Goal: Use online tool/utility: Use online tool/utility

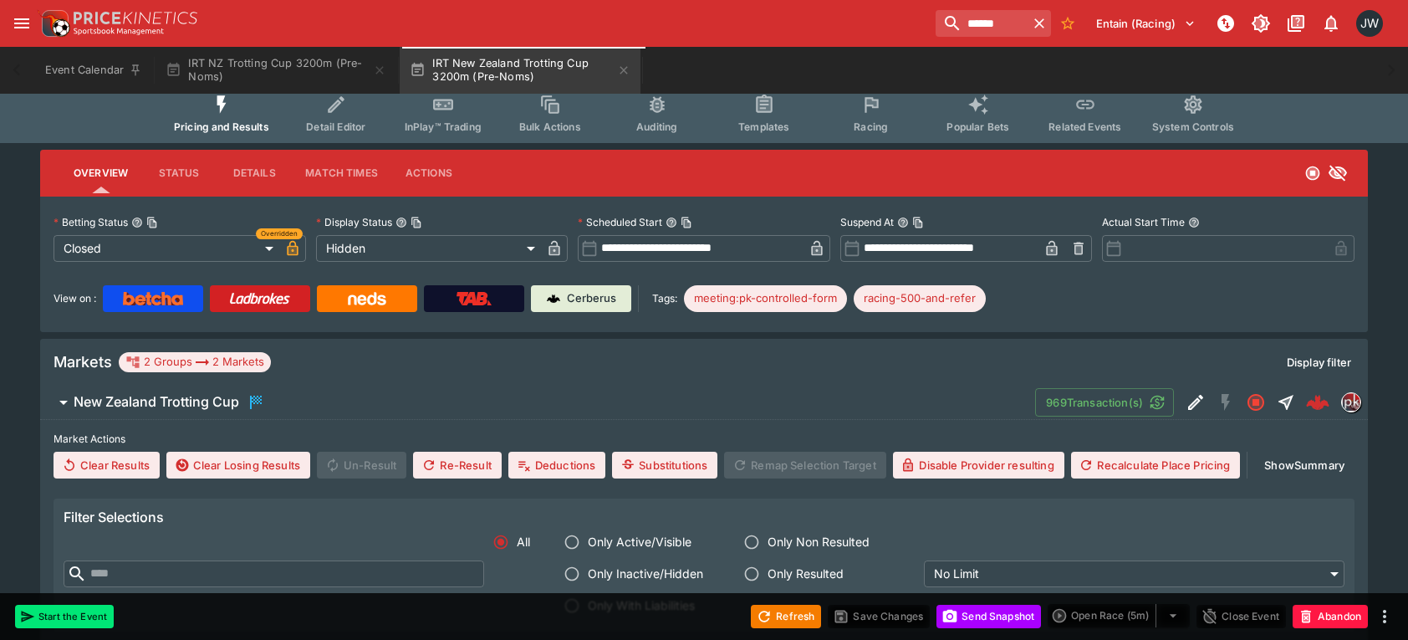
scroll to position [139, 0]
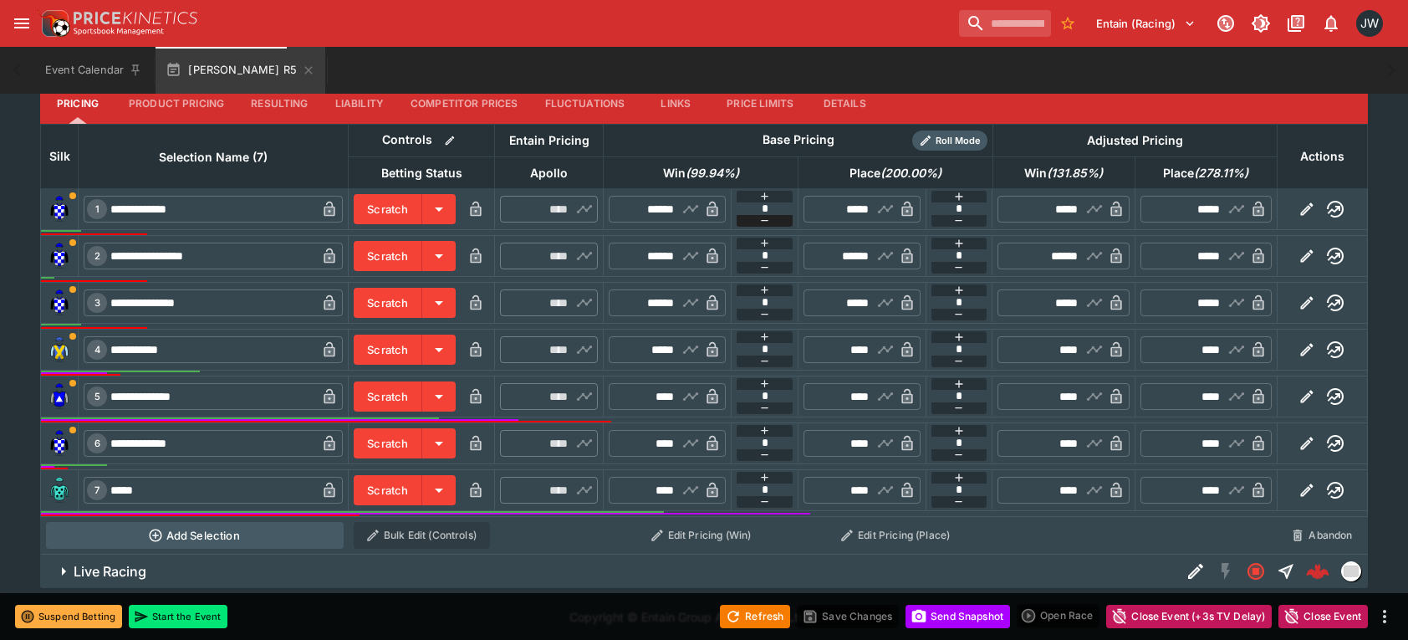
scroll to position [636, 0]
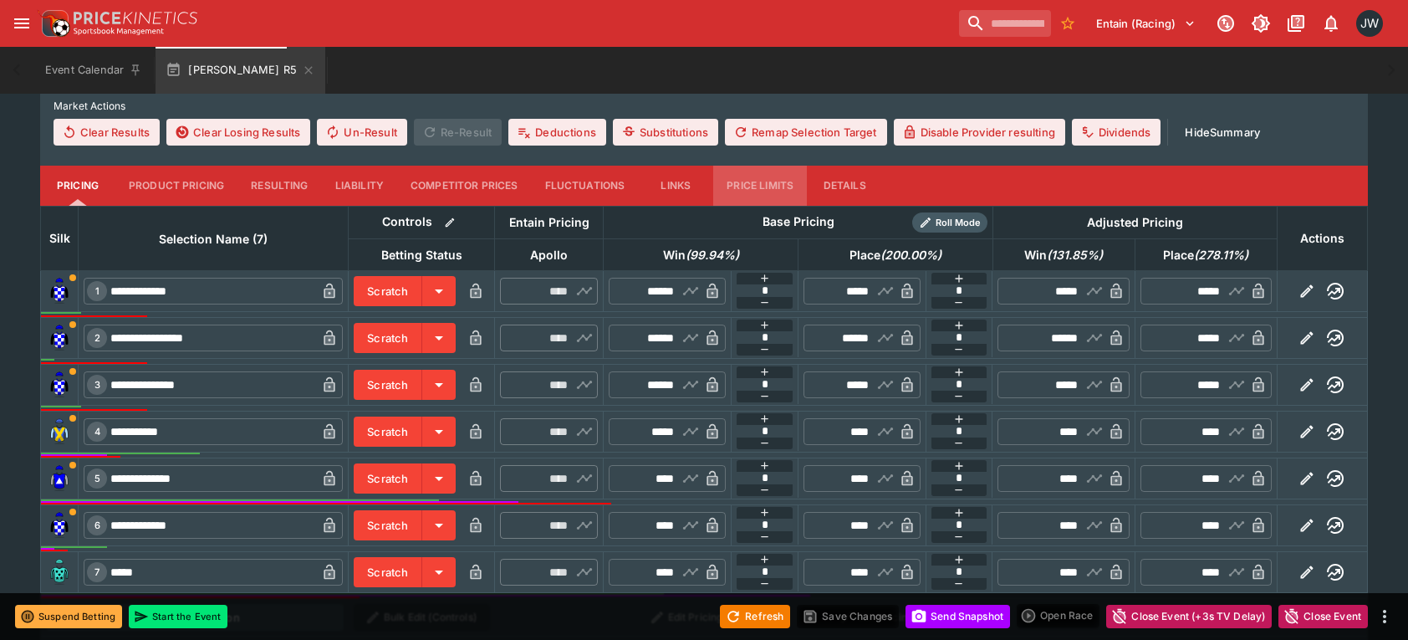
click at [769, 196] on button "Price Limits" at bounding box center [760, 186] width 94 height 40
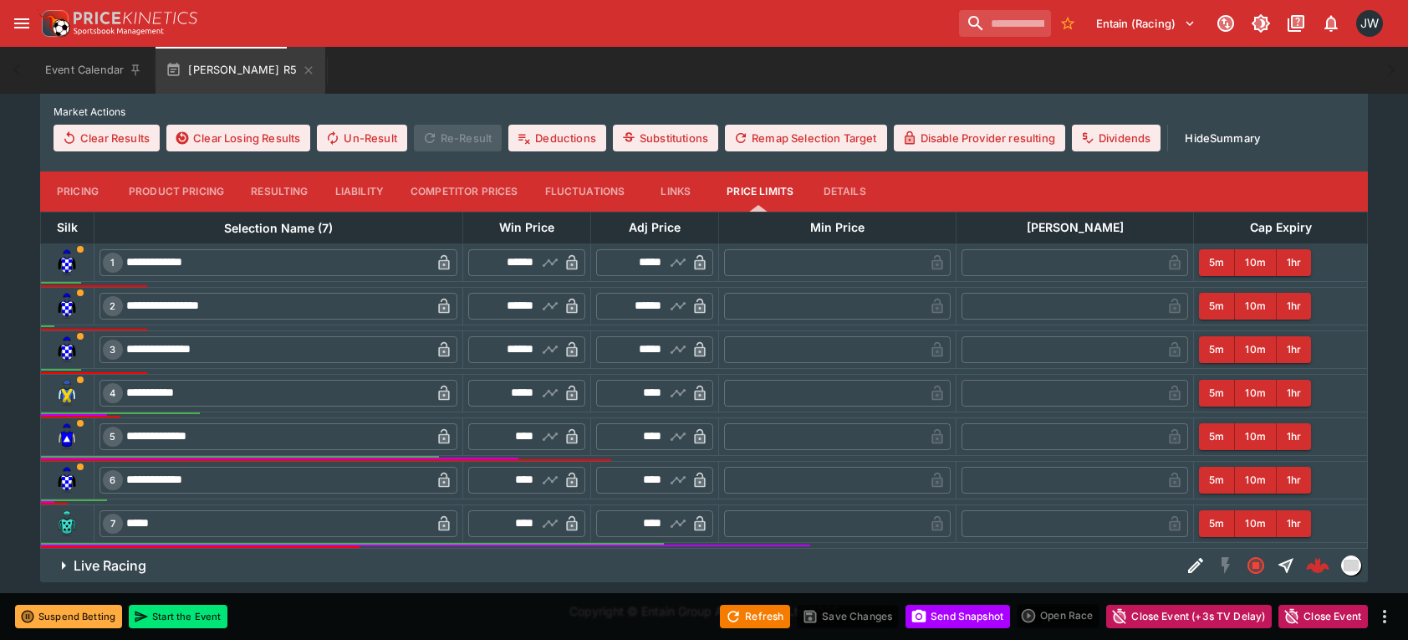
click at [72, 189] on button "Pricing" at bounding box center [77, 191] width 75 height 40
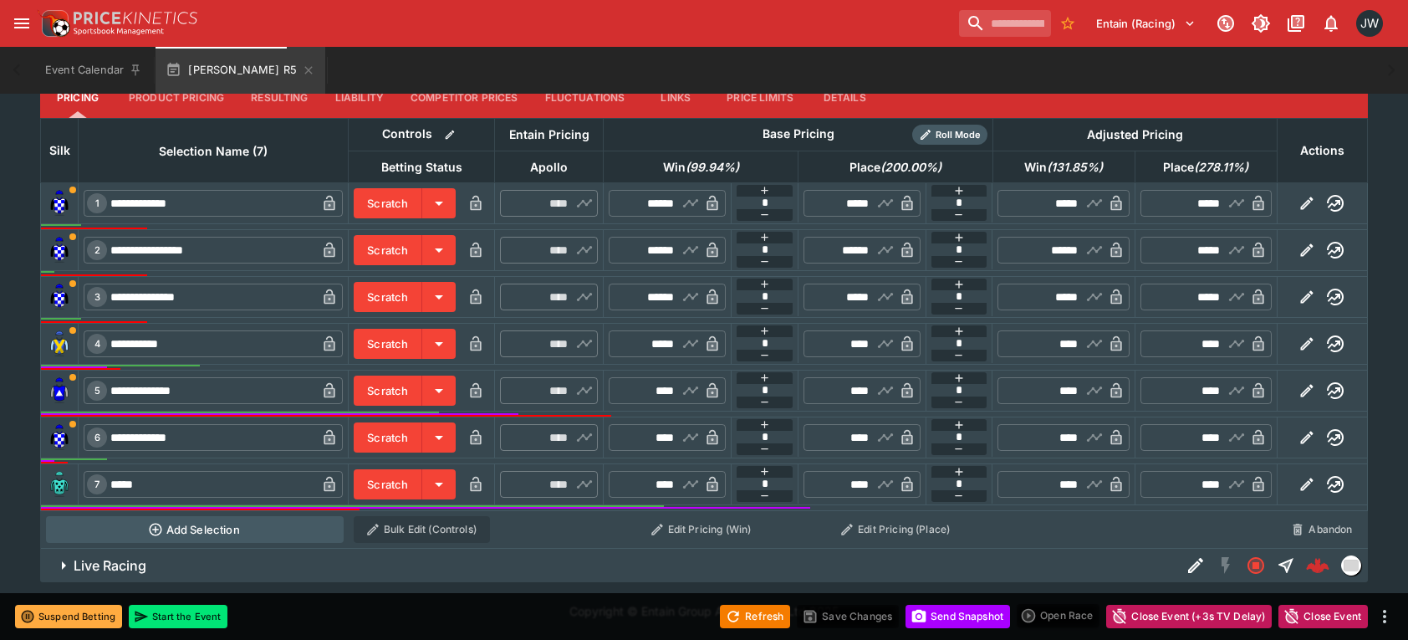
scroll to position [727, 0]
click at [721, 523] on button "Edit Pricing (Win)" at bounding box center [701, 529] width 185 height 27
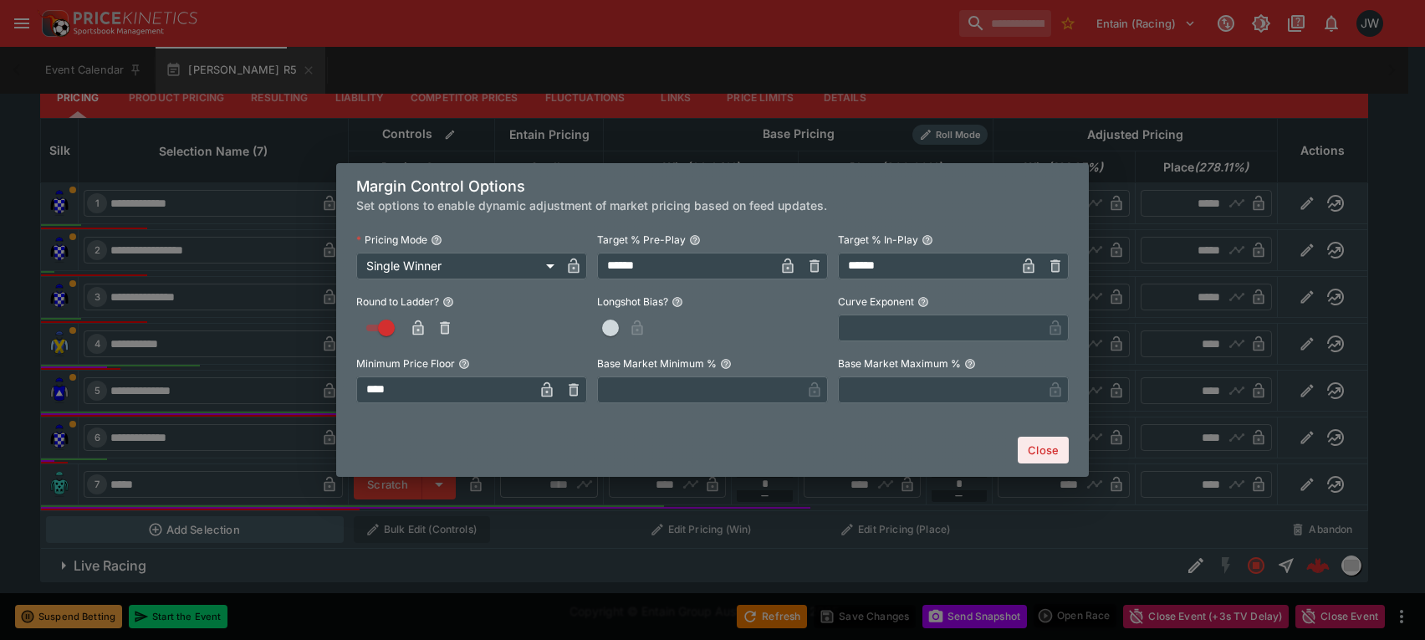
click at [850, 526] on div "**********" at bounding box center [712, 320] width 1425 height 640
